Goal: Communication & Community: Answer question/provide support

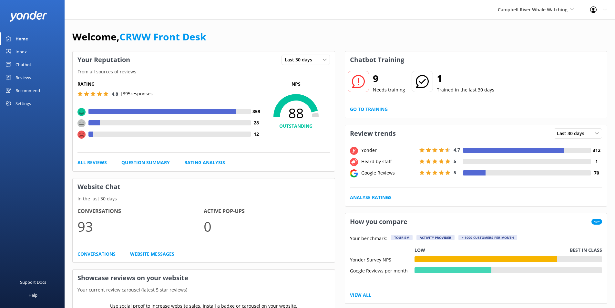
click at [36, 77] on link "Reviews" at bounding box center [32, 77] width 65 height 13
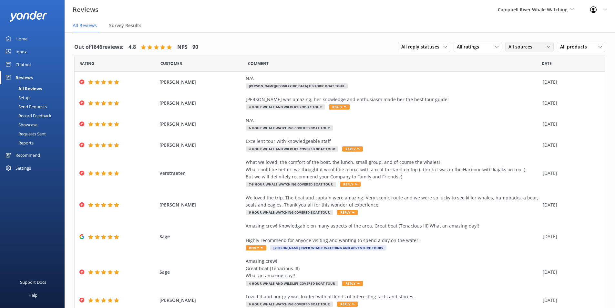
click at [522, 46] on span "All sources" at bounding box center [523, 46] width 28 height 7
click at [517, 101] on div "Google reviews" at bounding box center [534, 99] width 38 height 6
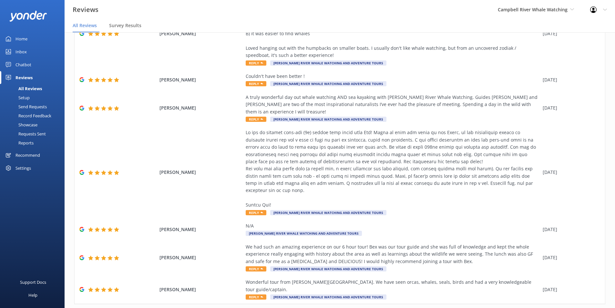
scroll to position [197, 0]
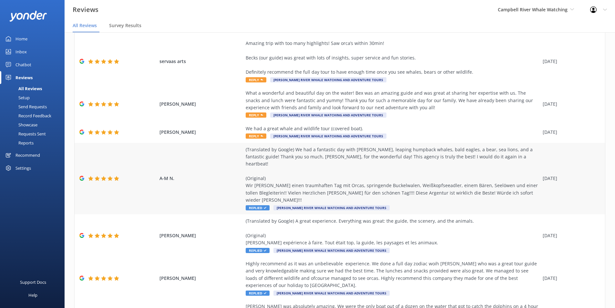
scroll to position [122, 0]
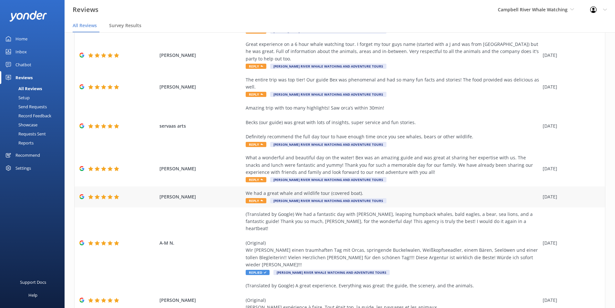
click at [252, 198] on span "Reply" at bounding box center [256, 200] width 21 height 5
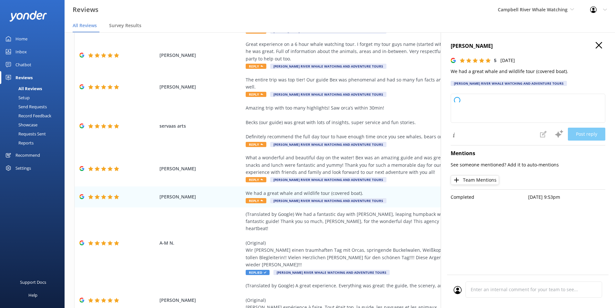
type textarea "Thank you so much for your wonderful review! We're thrilled to hear you enjoyed…"
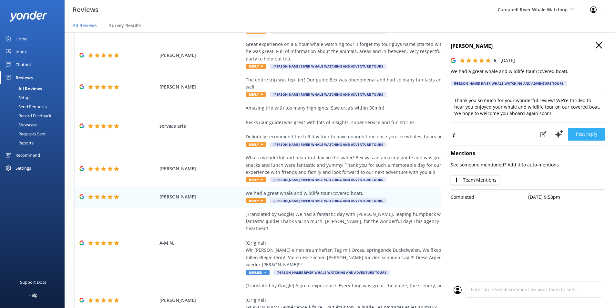
click at [593, 136] on button "Post reply" at bounding box center [586, 134] width 37 height 13
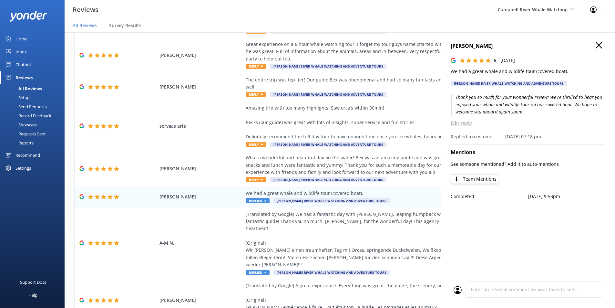
click at [597, 53] on div "Lars Wiggerman 5 Mon, 4th Aug 2025 We had a great whale and wildlife tour (cove…" at bounding box center [528, 66] width 155 height 48
click at [598, 45] on icon at bounding box center [599, 45] width 6 height 6
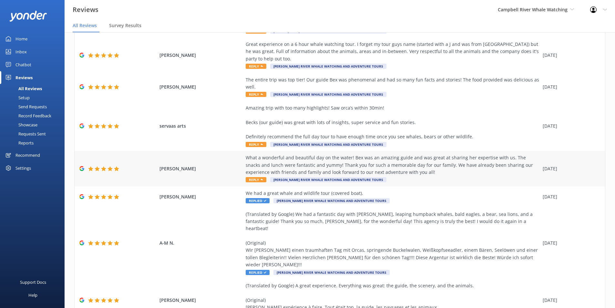
click at [256, 177] on span "Reply" at bounding box center [256, 179] width 21 height 5
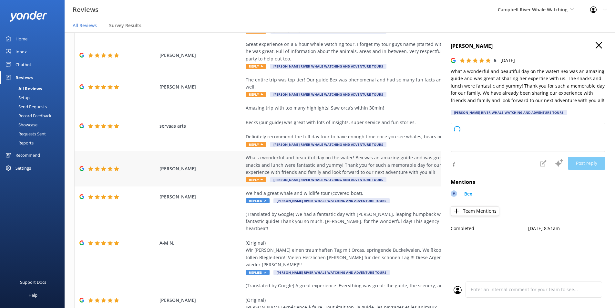
type textarea "Thank you so much for your wonderful review! We're thrilled to hear you had suc…"
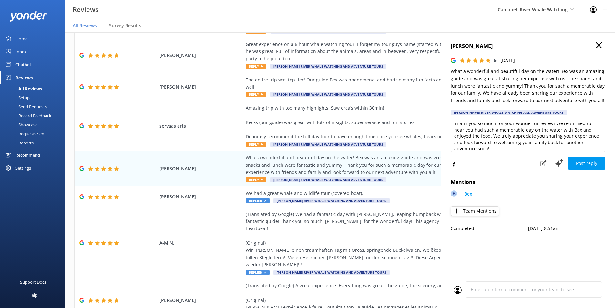
scroll to position [10, 0]
click at [584, 159] on button "Post reply" at bounding box center [586, 163] width 37 height 13
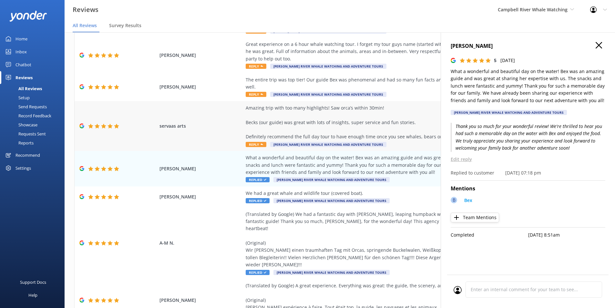
click at [242, 129] on div "servaas arts Amazing trip with too many highlights! Saw orca’s within 30min! Be…" at bounding box center [340, 126] width 531 height 50
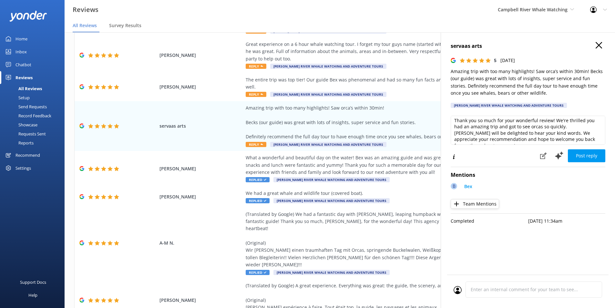
scroll to position [0, 0]
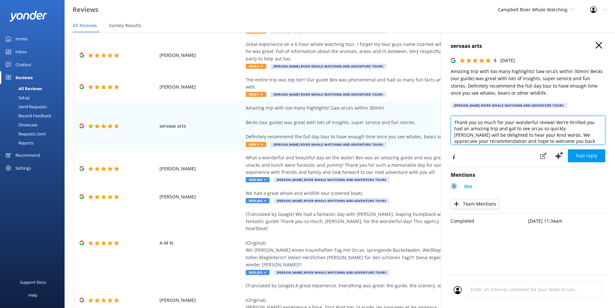
drag, startPoint x: 461, startPoint y: 125, endPoint x: 538, endPoint y: 136, distance: 77.3
click at [538, 136] on textarea "Thank you so much for your wonderful review! We're thrilled you had an amazing …" at bounding box center [528, 130] width 155 height 29
click at [507, 147] on div "Thank you so much for your wonderful review! We're thrilled you had an amazing …" at bounding box center [528, 132] width 155 height 32
drag, startPoint x: 574, startPoint y: 117, endPoint x: 571, endPoint y: 131, distance: 13.9
click at [571, 131] on textarea "Thank you so much for your wonderful review! We're thrilled you had an amazing …" at bounding box center [528, 130] width 155 height 29
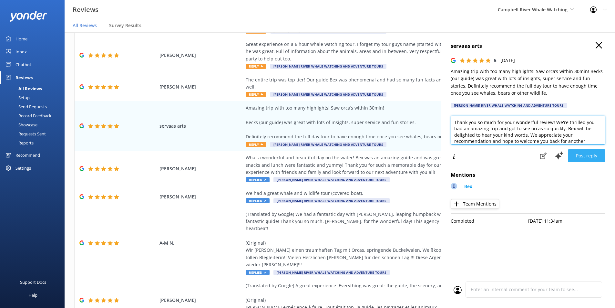
type textarea "Thank you so much for your wonderful review! We're thrilled you had an amazing …"
click at [584, 152] on button "Post reply" at bounding box center [586, 155] width 37 height 13
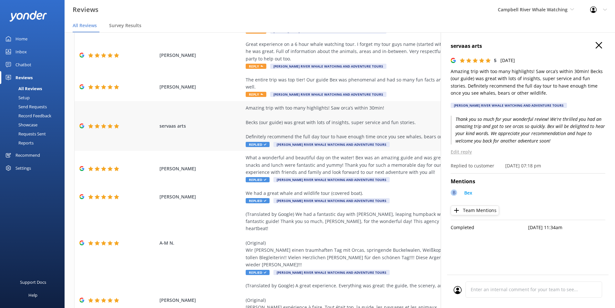
scroll to position [57, 0]
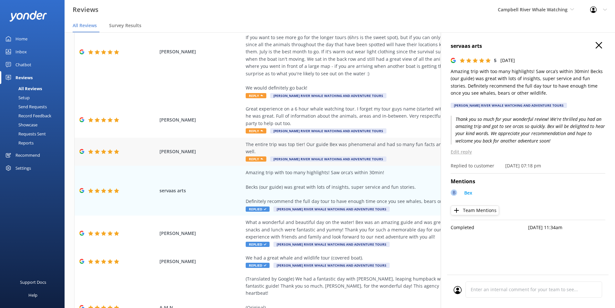
click at [255, 141] on div "The entire trip was top tier! Our guide Bex was phenomenal and had so many fun …" at bounding box center [393, 152] width 294 height 22
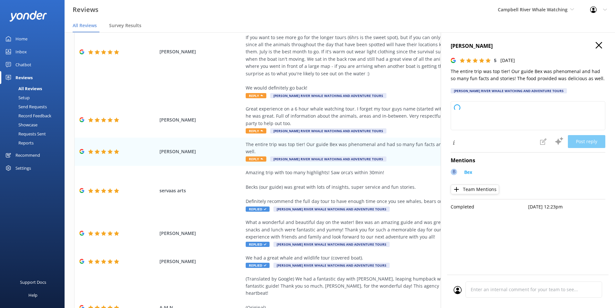
type textarea "Thank you so much for your wonderful review! We're thrilled to hear you had a f…"
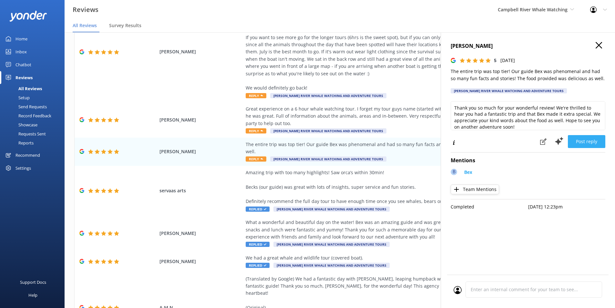
click at [591, 144] on button "Post reply" at bounding box center [586, 141] width 37 height 13
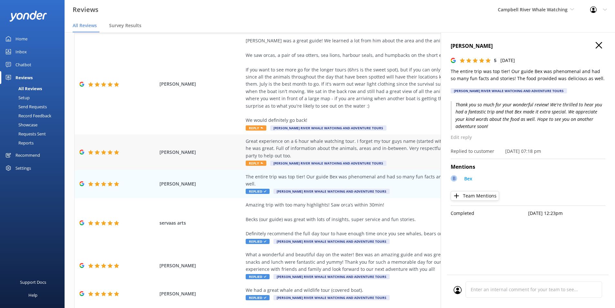
click at [261, 162] on icon at bounding box center [262, 163] width 3 height 3
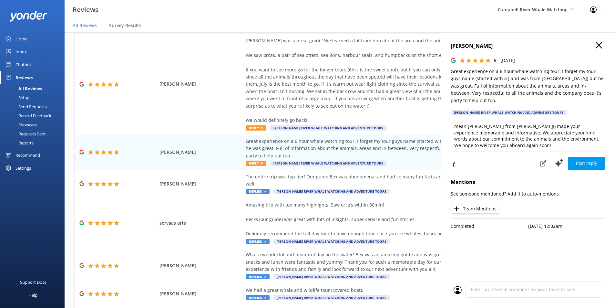
scroll to position [0, 0]
drag, startPoint x: 467, startPoint y: 134, endPoint x: 507, endPoint y: 135, distance: 40.4
click at [507, 135] on textarea "Thank you so much for your wonderful review! We're thrilled you enjoyed your wh…" at bounding box center [528, 137] width 155 height 29
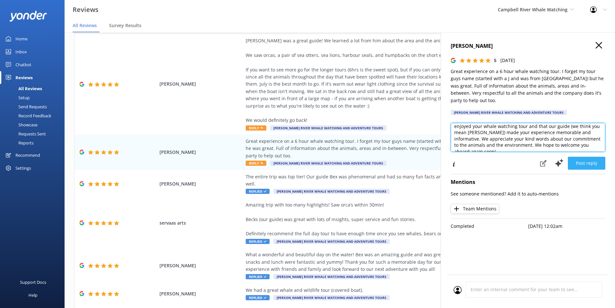
type textarea "Thank you so much for your wonderful review! We're thrilled you enjoyed your wh…"
click at [582, 157] on button "Post reply" at bounding box center [586, 163] width 37 height 13
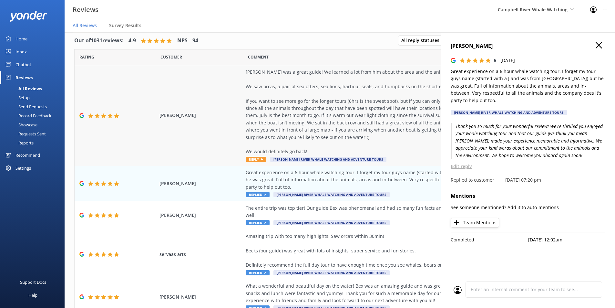
scroll to position [0, 0]
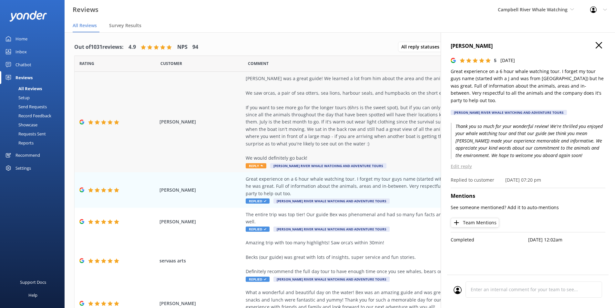
click at [256, 159] on div "Jareck was a great guide! We learned a lot from him about the area and the anim…" at bounding box center [393, 118] width 294 height 87
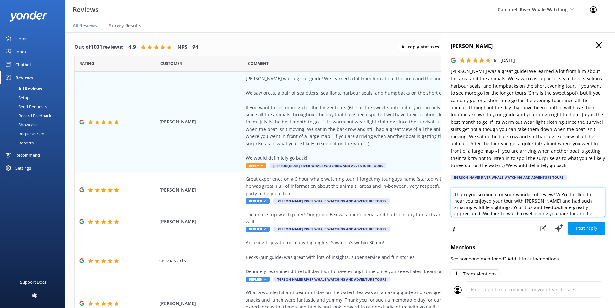
click at [534, 202] on textarea "Thank you so much for your wonderful review! We're thrilled to hear you enjoyed…" at bounding box center [528, 202] width 155 height 29
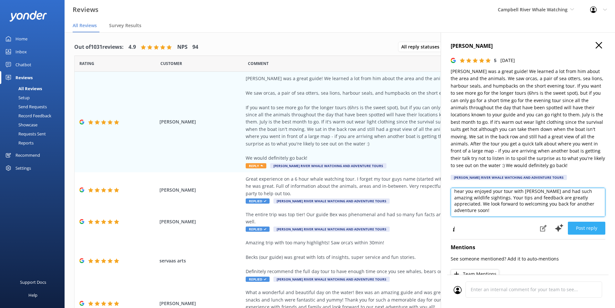
type textarea "Thank you so much for your wonderful review! We're thrilled to hear you enjoyed…"
click at [590, 229] on button "Post reply" at bounding box center [586, 228] width 37 height 13
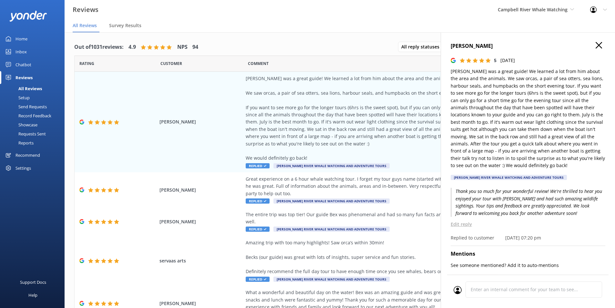
scroll to position [97, 0]
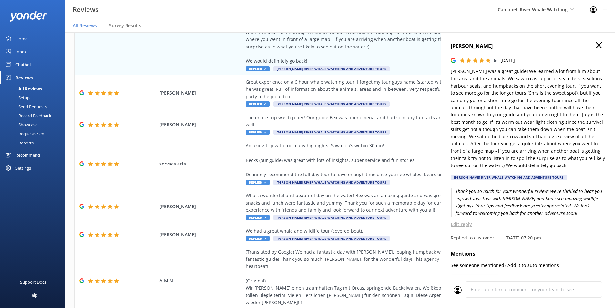
click at [599, 44] on h4 "Dave Nelson" at bounding box center [528, 46] width 155 height 8
click at [596, 45] on icon at bounding box center [599, 45] width 6 height 6
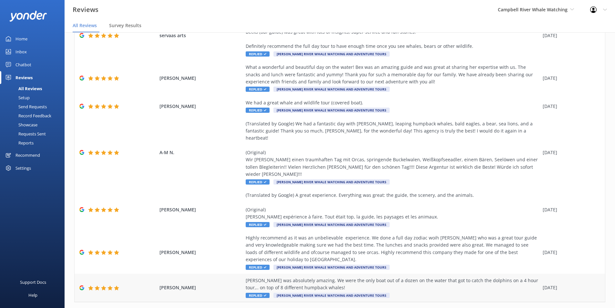
scroll to position [13, 0]
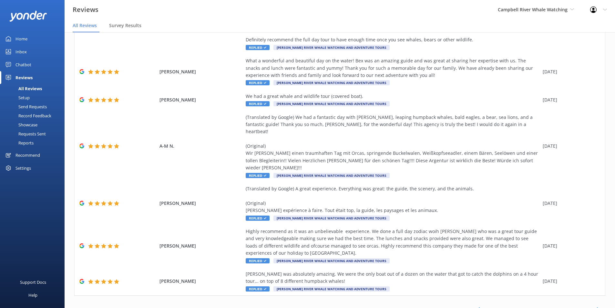
click at [489, 306] on link "1" at bounding box center [493, 309] width 9 height 6
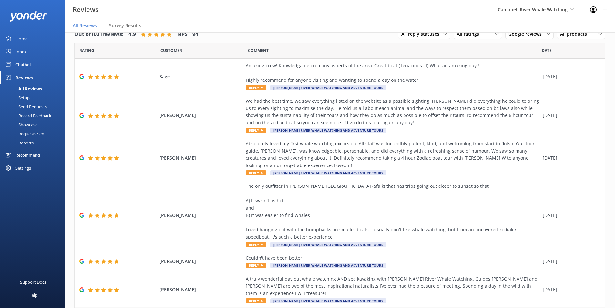
scroll to position [197, 0]
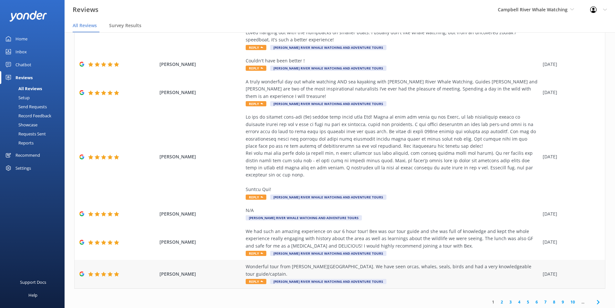
click at [254, 279] on span "Reply" at bounding box center [256, 281] width 21 height 5
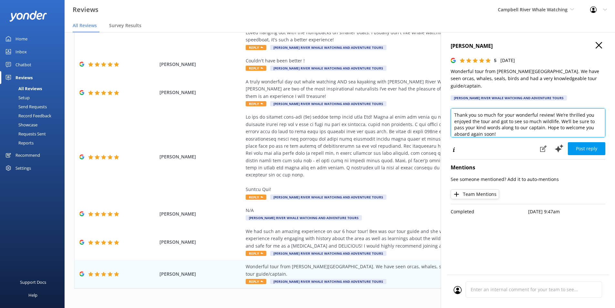
drag, startPoint x: 542, startPoint y: 121, endPoint x: 558, endPoint y: 114, distance: 17.5
click at [558, 114] on textarea "Thank you so much for your wonderful review! We’re thrilled you enjoyed the tou…" at bounding box center [528, 122] width 155 height 29
type textarea "Thank you so much for your wonderful review! We’re thrilled you enjoyed the tou…"
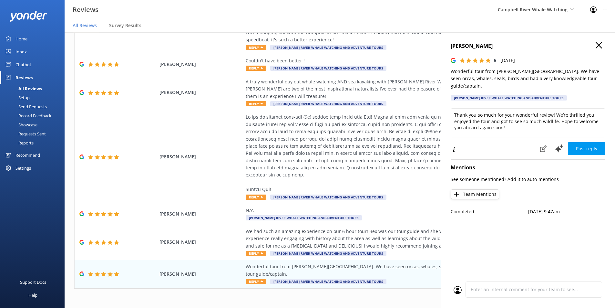
click at [581, 145] on button "Post reply" at bounding box center [586, 148] width 37 height 13
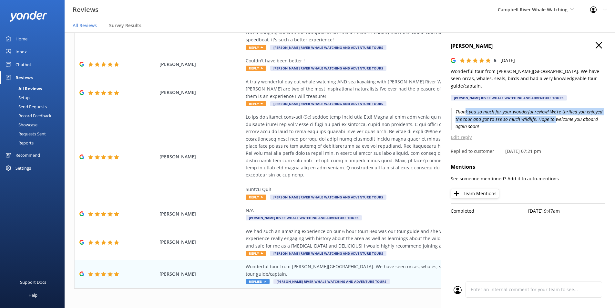
drag, startPoint x: 466, startPoint y: 104, endPoint x: 554, endPoint y: 115, distance: 88.6
click at [554, 115] on p "Thank you so much for your wonderful review! We’re thrilled you enjoyed the tou…" at bounding box center [528, 119] width 155 height 22
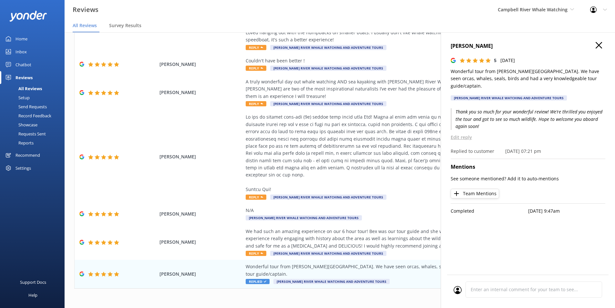
click at [545, 119] on p "Thank you so much for your wonderful review! We’re thrilled you enjoyed the tou…" at bounding box center [528, 119] width 155 height 22
click at [254, 243] on div "We had such an amazing experience on our 6 hour tour! Bex was our tour guide an…" at bounding box center [393, 242] width 294 height 29
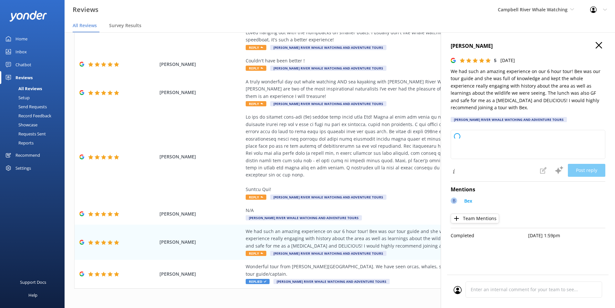
type textarea "Thank you so much for your wonderful review! We're thrilled to hear you had an …"
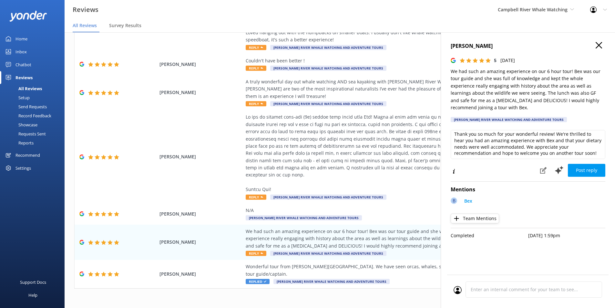
scroll to position [3, 0]
click at [582, 164] on button "Post reply" at bounding box center [586, 170] width 37 height 13
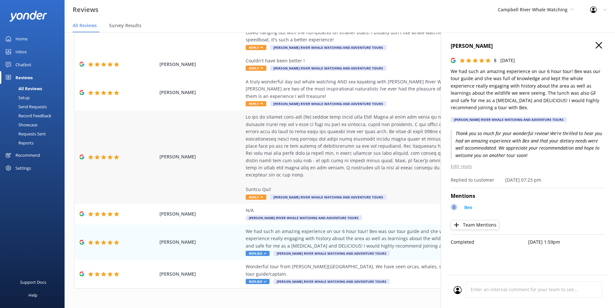
click at [256, 194] on span "Reply" at bounding box center [256, 196] width 21 height 5
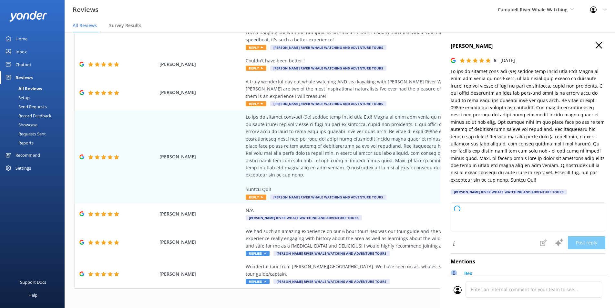
type textarea "Thank you so much for your wonderful review! We’re thrilled to hear you had suc…"
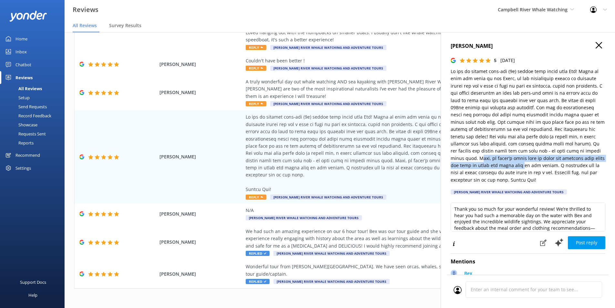
drag, startPoint x: 464, startPoint y: 159, endPoint x: 508, endPoint y: 162, distance: 44.4
click at [508, 162] on p at bounding box center [528, 126] width 155 height 116
click at [489, 175] on p at bounding box center [528, 126] width 155 height 116
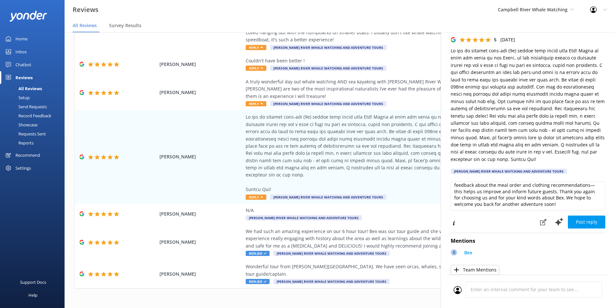
scroll to position [0, 0]
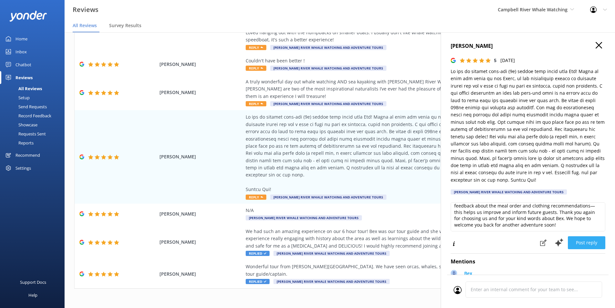
click at [578, 244] on button "Post reply" at bounding box center [586, 242] width 37 height 13
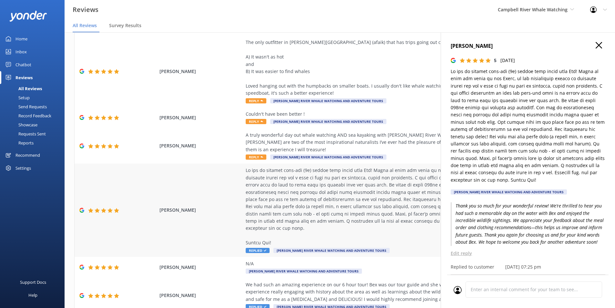
scroll to position [165, 0]
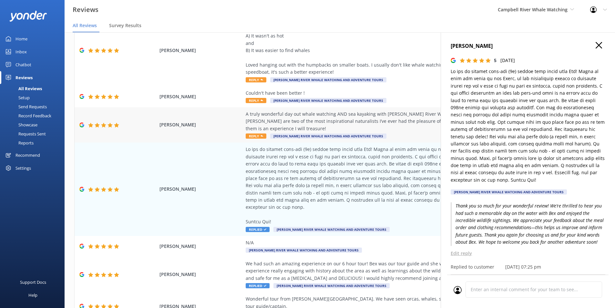
click at [261, 135] on use at bounding box center [262, 136] width 3 height 2
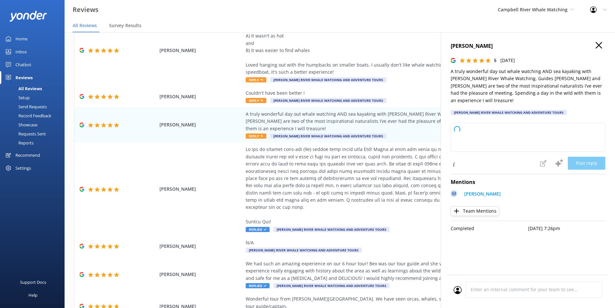
type textarea "Thank you so much for your wonderful review! We're thrilled to hear you had suc…"
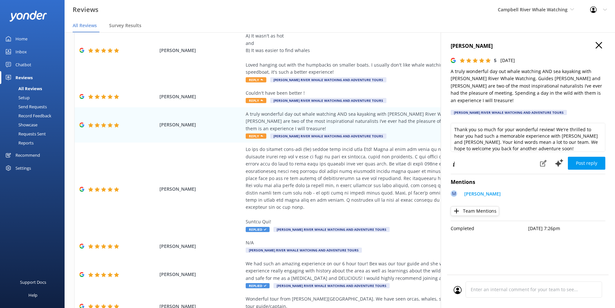
scroll to position [3, 0]
click at [599, 157] on button "Post reply" at bounding box center [586, 163] width 37 height 13
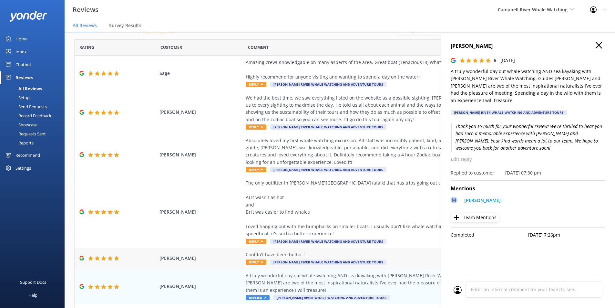
click at [256, 262] on span "Reply" at bounding box center [256, 261] width 21 height 5
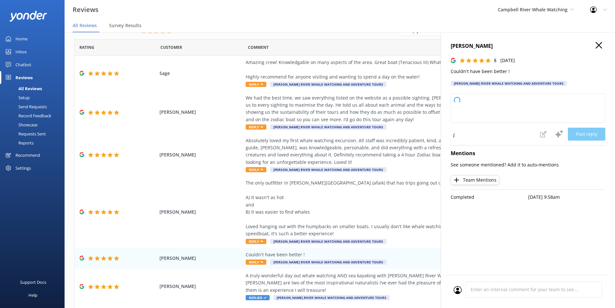
type textarea "Thank you so much for your wonderful feedback! We're delighted to hear you had …"
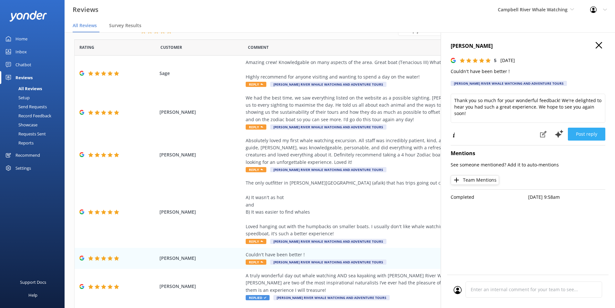
click at [586, 134] on button "Post reply" at bounding box center [586, 134] width 37 height 13
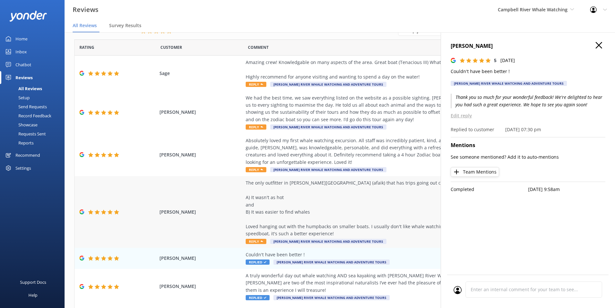
click at [249, 243] on span "Reply" at bounding box center [256, 241] width 21 height 5
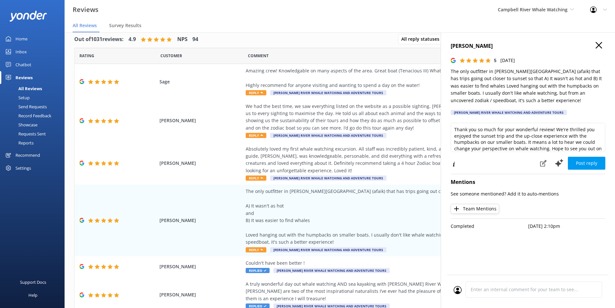
scroll to position [0, 0]
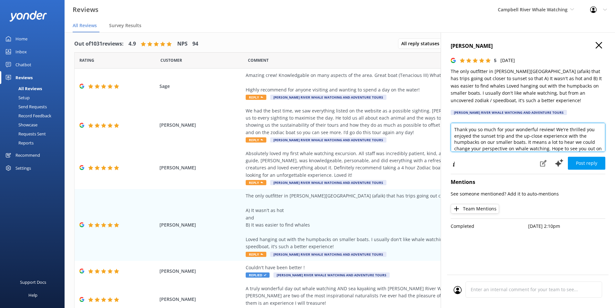
drag, startPoint x: 521, startPoint y: 137, endPoint x: 539, endPoint y: 137, distance: 17.8
click at [539, 137] on textarea "Thank you so much for your wonderful review! We're thrilled you enjoyed the sun…" at bounding box center [528, 137] width 155 height 29
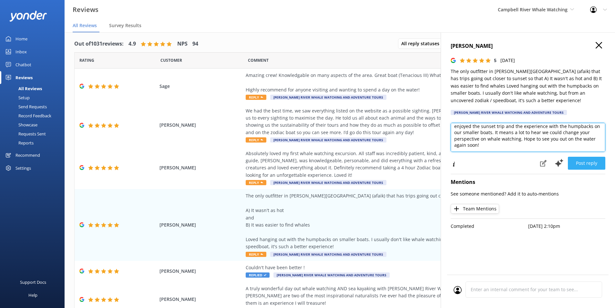
type textarea "Thank you so much for your wonderful review! We're thrilled you enjoyed the sun…"
click at [597, 162] on button "Post reply" at bounding box center [586, 163] width 37 height 13
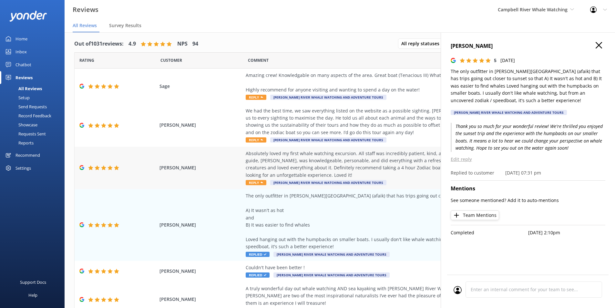
click at [256, 182] on span "Reply" at bounding box center [256, 182] width 21 height 5
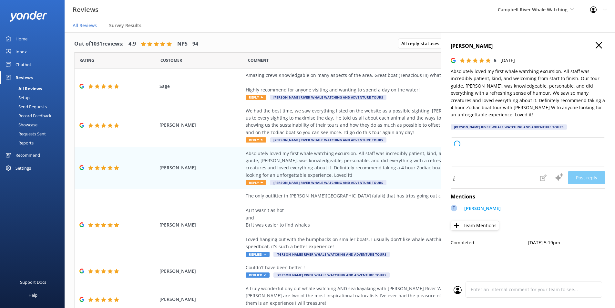
type textarea "Thank you so much for your wonderful review! We're thrilled to hear that you ha…"
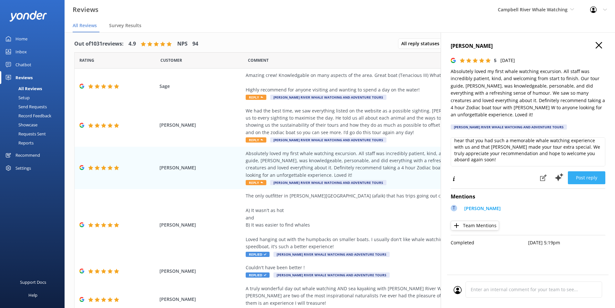
click at [600, 173] on button "Post reply" at bounding box center [586, 177] width 37 height 13
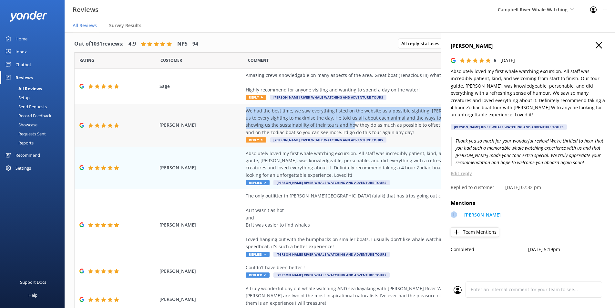
drag, startPoint x: 242, startPoint y: 111, endPoint x: 333, endPoint y: 125, distance: 91.8
click at [333, 125] on div "Rosemary Moore We had the best time, we saw everything listed on the website as…" at bounding box center [340, 125] width 531 height 43
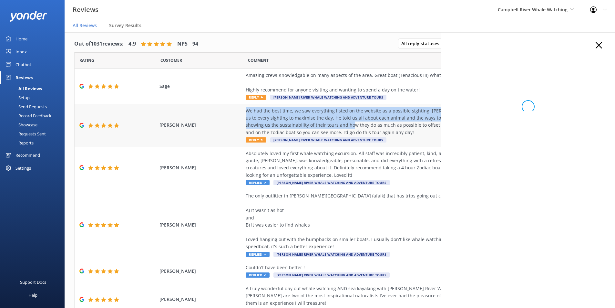
click at [359, 118] on div "We had the best time, we saw everything listed on the website as a possible sig…" at bounding box center [393, 121] width 294 height 29
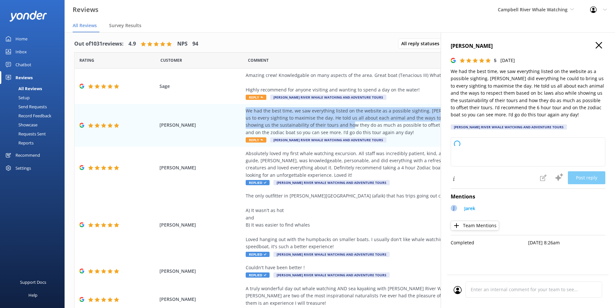
type textarea "Thank you so much for your wonderful review! We're thrilled to hear you had suc…"
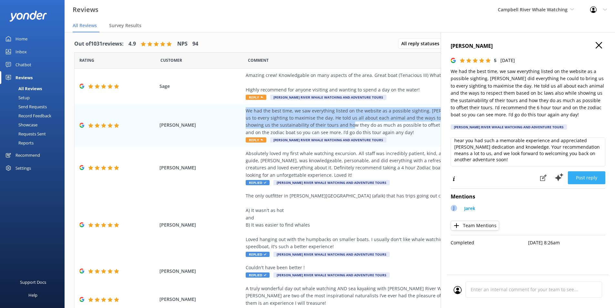
click at [594, 178] on button "Post reply" at bounding box center [586, 177] width 37 height 13
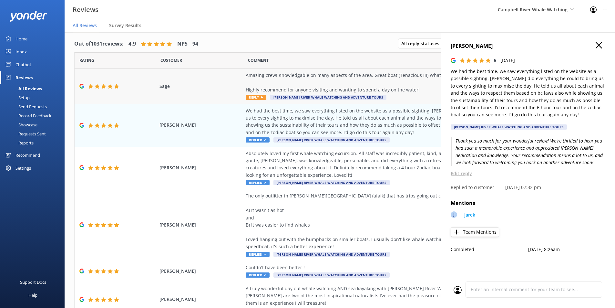
click at [254, 96] on span "Reply" at bounding box center [256, 97] width 21 height 5
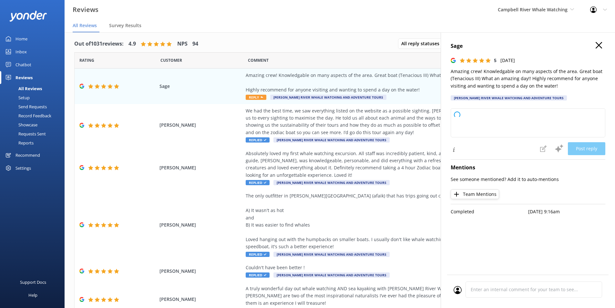
type textarea "Thank you so much for your wonderful review! We’re thrilled to hear you had suc…"
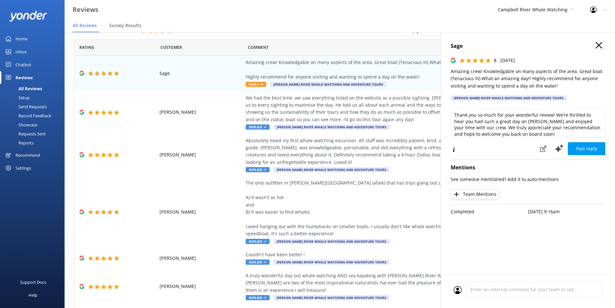
scroll to position [3, 0]
click at [594, 147] on button "Post reply" at bounding box center [586, 148] width 37 height 13
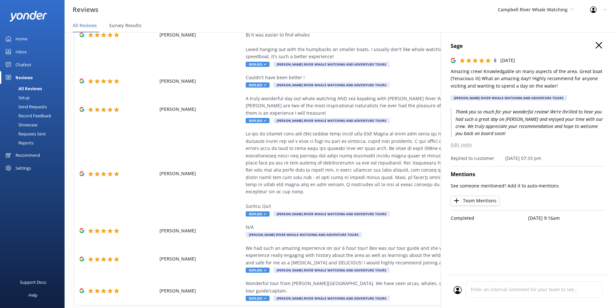
scroll to position [165, 0]
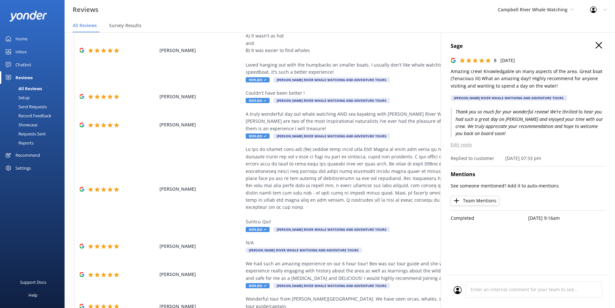
click at [598, 44] on use at bounding box center [599, 45] width 6 height 6
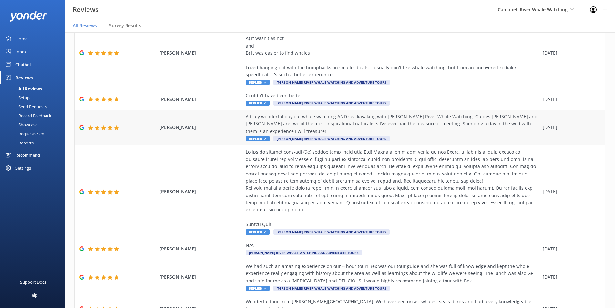
scroll to position [197, 0]
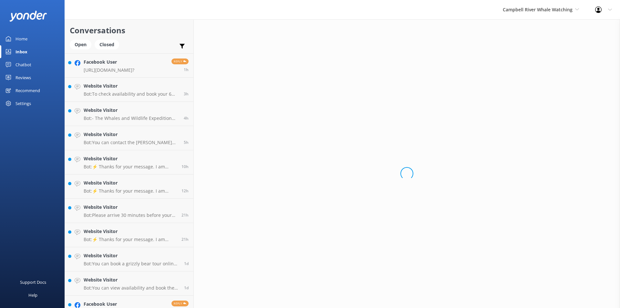
click at [555, 16] on div "Campbell River Whale Watching Wildcoast Adventures Campbell River Whale Watching" at bounding box center [541, 9] width 92 height 19
click at [556, 5] on div "Campbell River Whale Watching Wildcoast Adventures Campbell River Whale Watching" at bounding box center [541, 9] width 92 height 19
click at [546, 11] on span "Campbell River Whale Watching" at bounding box center [538, 9] width 70 height 6
click at [528, 40] on link "Campbell River Whale Watching" at bounding box center [527, 45] width 65 height 21
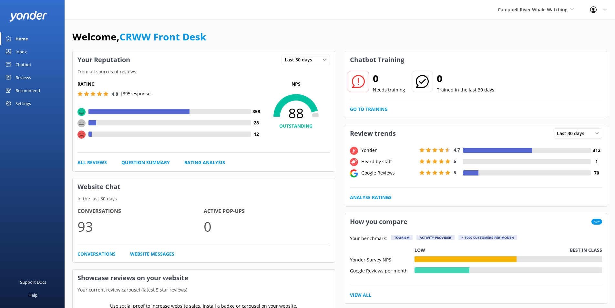
click at [18, 64] on div "Chatbot" at bounding box center [24, 64] width 16 height 13
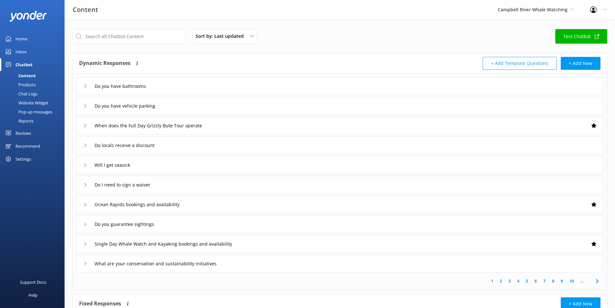
click at [24, 54] on div "Inbox" at bounding box center [21, 51] width 11 height 13
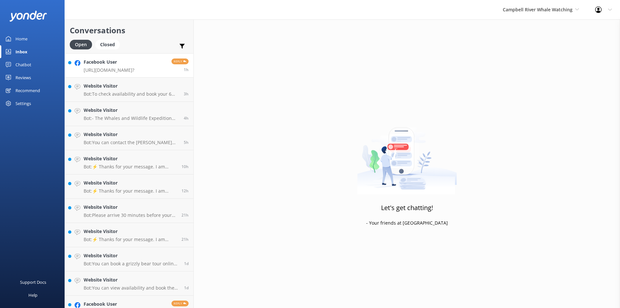
click at [113, 67] on p "https://www.facebook.com/750357584/posts/pfbid02scCKwUXfuLtY1mV9ECSgDwxGs51Ufwf…" at bounding box center [109, 70] width 51 height 6
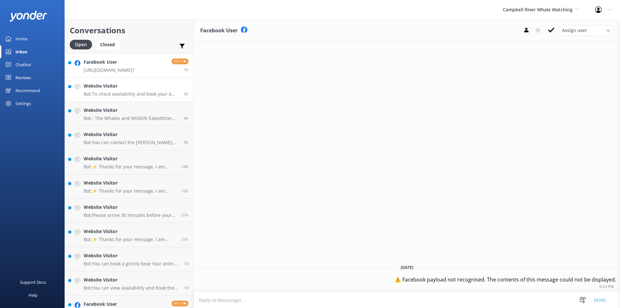
click at [117, 90] on div "Website Visitor Bot: To check availability and book your 6 Hour Whale Watching …" at bounding box center [131, 89] width 95 height 14
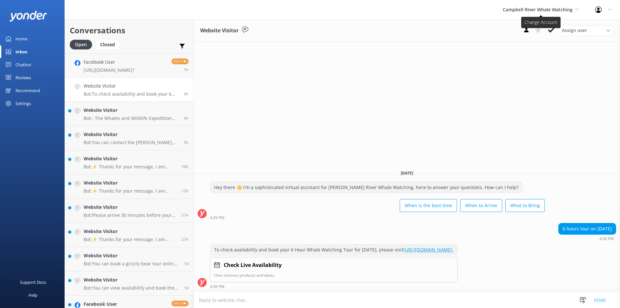
click at [518, 10] on span "Campbell River Whale Watching" at bounding box center [538, 9] width 70 height 6
click at [509, 33] on link "Wildcoast Adventures" at bounding box center [527, 27] width 65 height 16
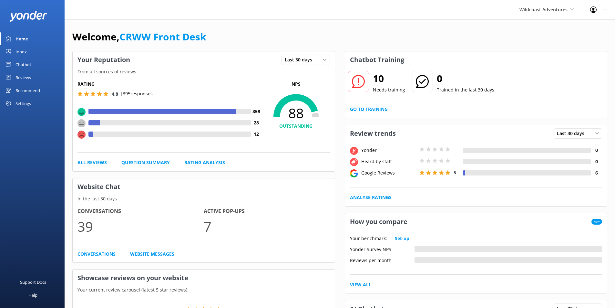
click at [24, 51] on div "Inbox" at bounding box center [21, 51] width 11 height 13
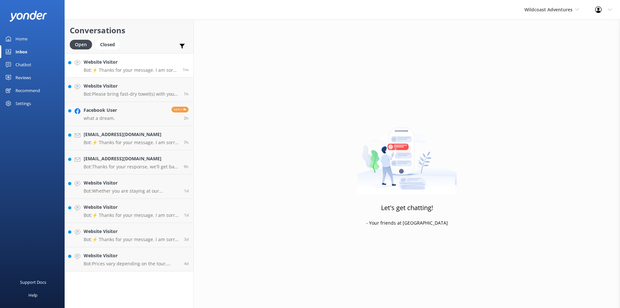
click at [129, 69] on p "Bot: ⚡ Thanks for your message. I am sorry I don't have that answer for you. Yo…" at bounding box center [131, 70] width 94 height 6
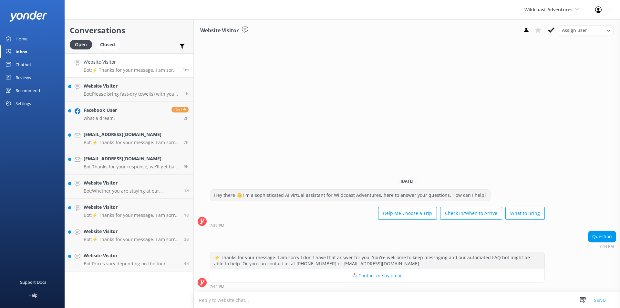
click at [430, 296] on textarea at bounding box center [407, 300] width 426 height 16
type textarea "H"
click at [547, 9] on span "Wildcoast Adventures" at bounding box center [549, 9] width 48 height 6
click at [32, 80] on link "Reviews" at bounding box center [32, 77] width 65 height 13
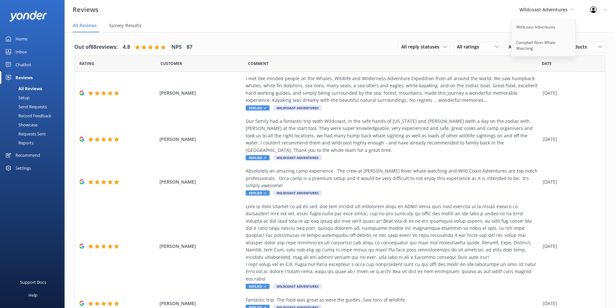
click at [494, 30] on nav "All Reviews Survey Results" at bounding box center [340, 25] width 551 height 13
click at [479, 18] on div "Reviews Wildcoast Adventures Wildcoast Adventures [PERSON_NAME] River Whale Wat…" at bounding box center [307, 9] width 615 height 19
click at [445, 23] on nav "All Reviews Survey Results" at bounding box center [340, 25] width 551 height 13
click at [459, 48] on span "All ratings" at bounding box center [470, 46] width 26 height 7
click at [423, 44] on span "All reply statuses" at bounding box center [423, 46] width 42 height 7
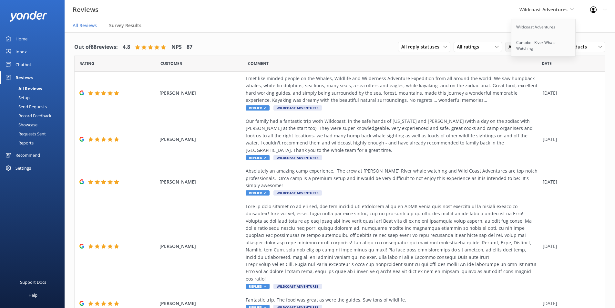
click at [509, 50] on span "All sources" at bounding box center [523, 46] width 28 height 7
click at [402, 47] on span "All reply statuses" at bounding box center [423, 46] width 42 height 7
click at [446, 49] on div "All reply statuses All reply statuses Needs a reply Does not need reply All rat…" at bounding box center [501, 47] width 207 height 17
click at [457, 51] on div "All ratings All ratings Promoters Passives Detractors" at bounding box center [478, 47] width 48 height 10
click at [464, 94] on link "Detractors" at bounding box center [483, 99] width 58 height 13
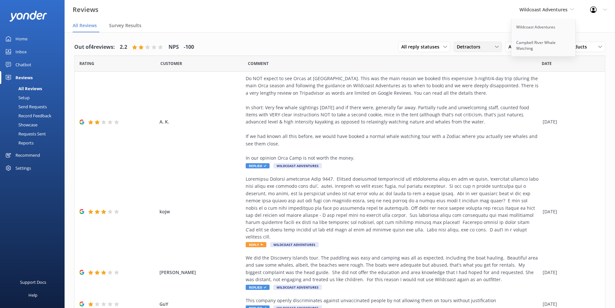
click at [480, 46] on div "Detractors" at bounding box center [477, 46] width 45 height 7
click at [470, 68] on link "Promoters" at bounding box center [483, 73] width 58 height 13
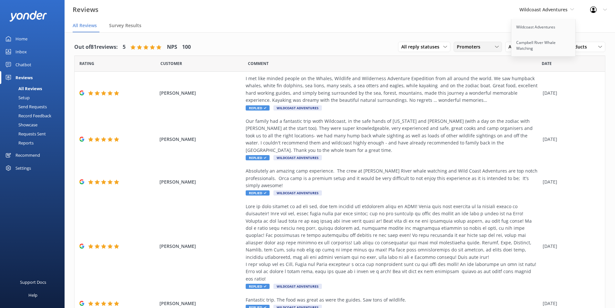
click at [469, 50] on span "Promoters" at bounding box center [470, 46] width 27 height 7
click at [471, 89] on div "Passives" at bounding box center [475, 86] width 25 height 6
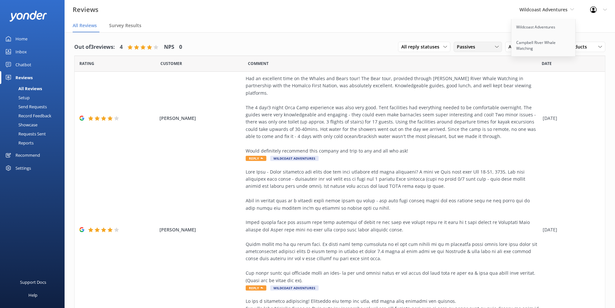
click at [472, 51] on div "Passives All ratings Promoters Passives Detractors" at bounding box center [478, 47] width 48 height 10
click at [469, 68] on link "Promoters" at bounding box center [483, 73] width 58 height 13
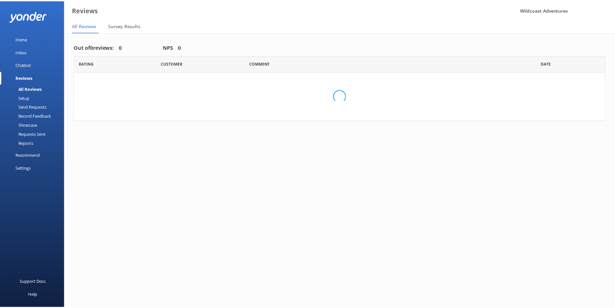
scroll to position [13, 0]
